Goal: Obtain resource: Download file/media

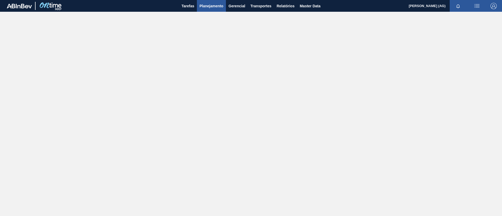
click at [204, 2] on button "Planejamento" at bounding box center [211, 6] width 29 height 12
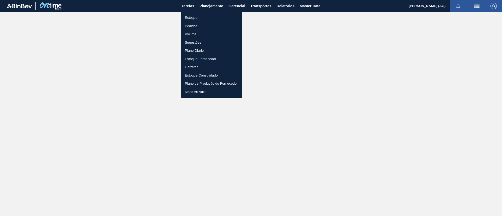
click at [211, 19] on li "Estoque" at bounding box center [211, 18] width 61 height 8
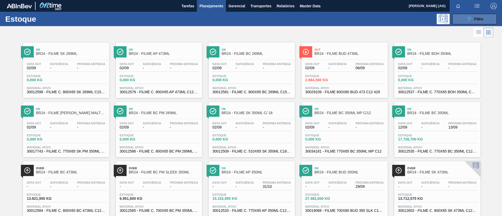
click at [485, 18] on button "089F7B8B-B2A5-4AFE-B5C0-19BA573D28AC Filtro" at bounding box center [475, 19] width 44 height 10
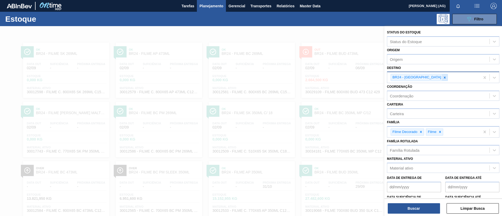
click at [444, 77] on icon at bounding box center [445, 78] width 2 height 2
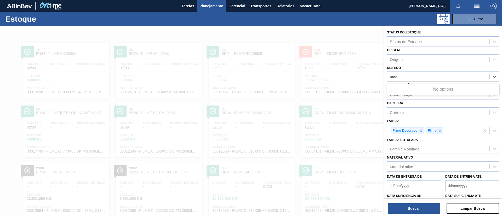
type input "maca"
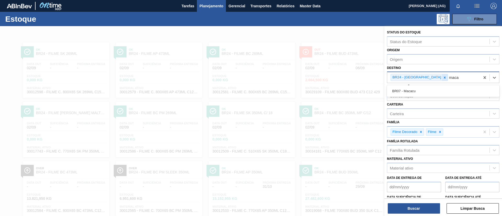
click at [442, 75] on div at bounding box center [445, 77] width 6 height 7
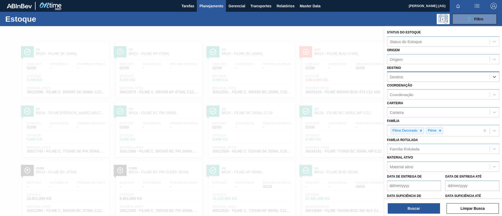
click at [429, 76] on div "Destino" at bounding box center [438, 77] width 102 height 8
type input "macac"
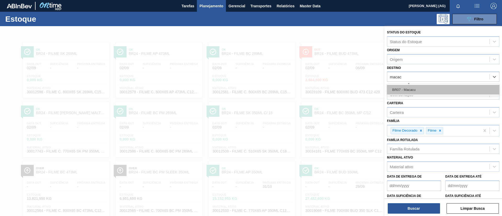
click at [428, 89] on div "BR07 - Macacu" at bounding box center [443, 90] width 112 height 10
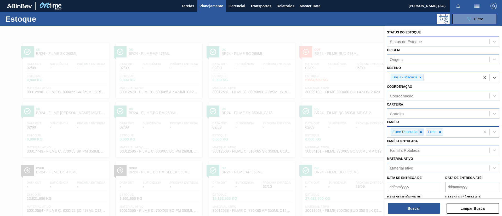
click at [420, 131] on icon at bounding box center [421, 132] width 4 height 4
click at [406, 134] on icon at bounding box center [405, 132] width 4 height 4
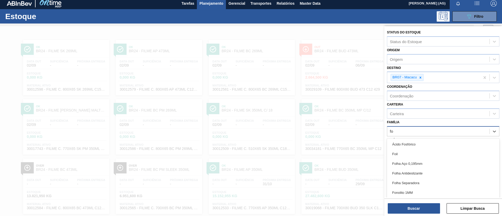
scroll to position [3, 0]
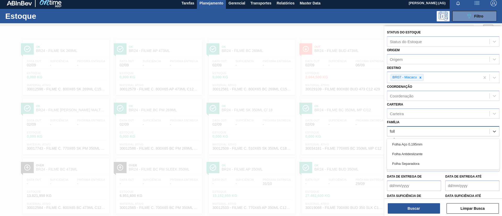
type input "folha"
click at [413, 163] on div "Folha Separadora" at bounding box center [443, 164] width 112 height 10
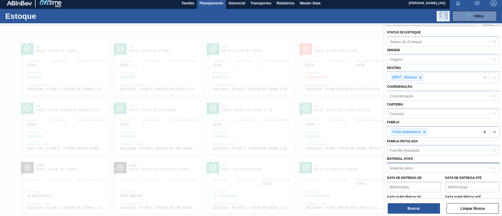
scroll to position [36, 0]
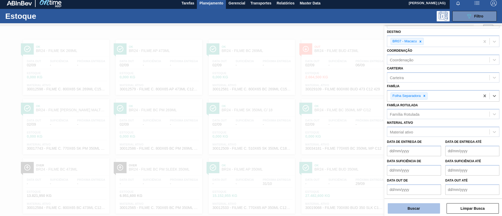
click at [421, 204] on button "Buscar" at bounding box center [414, 209] width 52 height 10
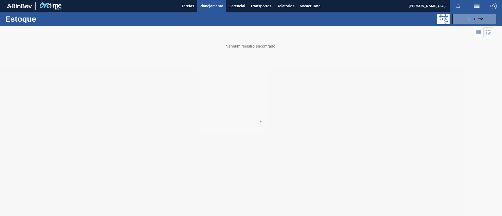
scroll to position [0, 0]
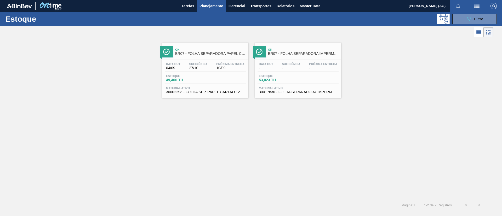
click at [172, 52] on div at bounding box center [166, 51] width 13 height 11
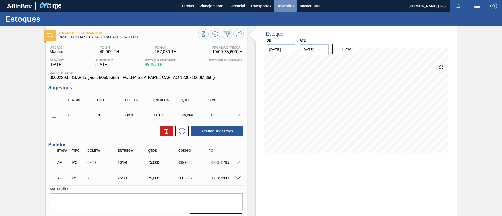
click at [278, 7] on span "Relatórios" at bounding box center [286, 6] width 18 height 6
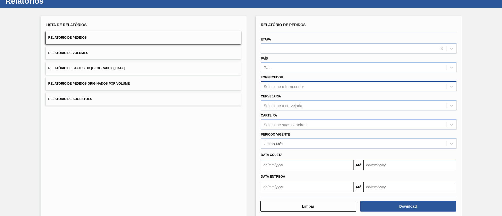
scroll to position [26, 0]
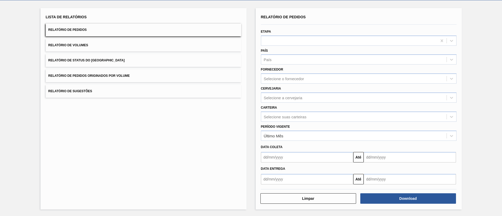
click at [385, 156] on input "text" at bounding box center [410, 157] width 92 height 10
click at [379, 200] on button "Download" at bounding box center [409, 199] width 96 height 10
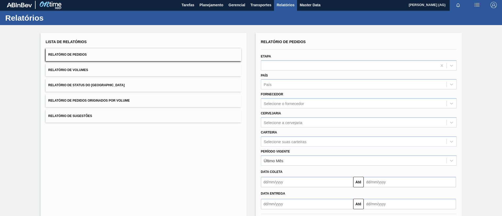
scroll to position [0, 0]
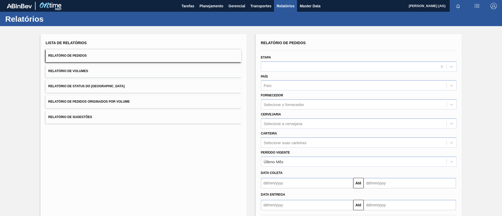
click at [105, 87] on span "Relatório de Status do [GEOGRAPHIC_DATA]" at bounding box center [86, 87] width 76 height 4
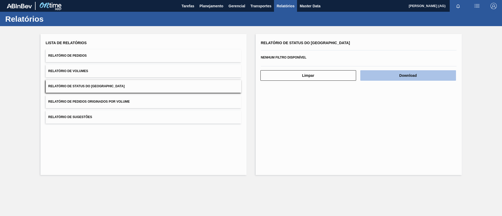
click at [417, 76] on button "Download" at bounding box center [409, 75] width 96 height 10
